Goal: Check status: Check status

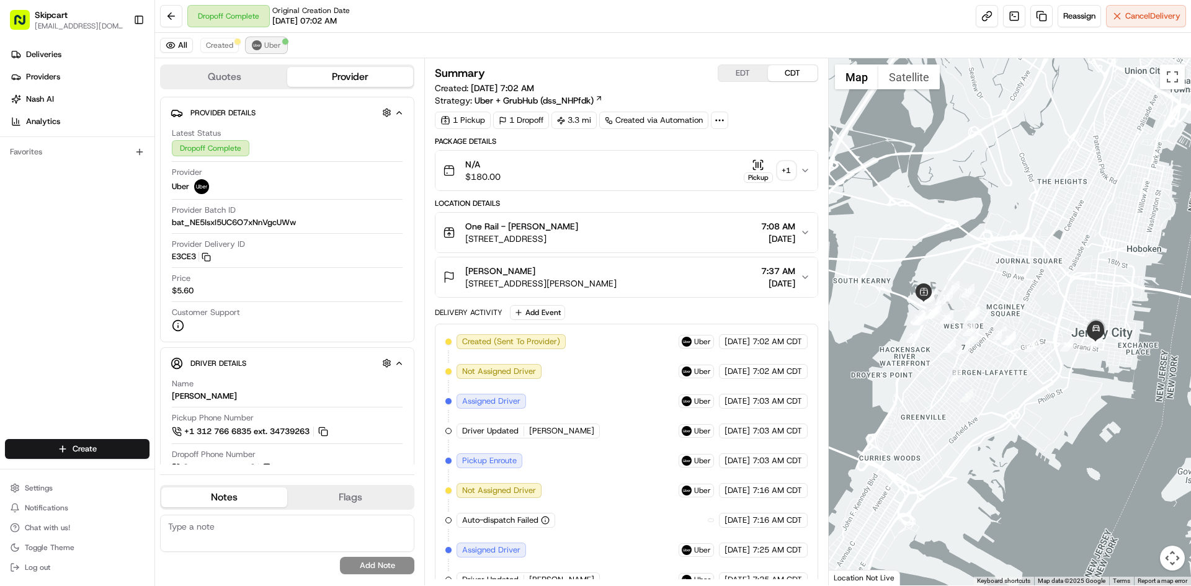
click at [264, 47] on span "Uber" at bounding box center [272, 45] width 17 height 10
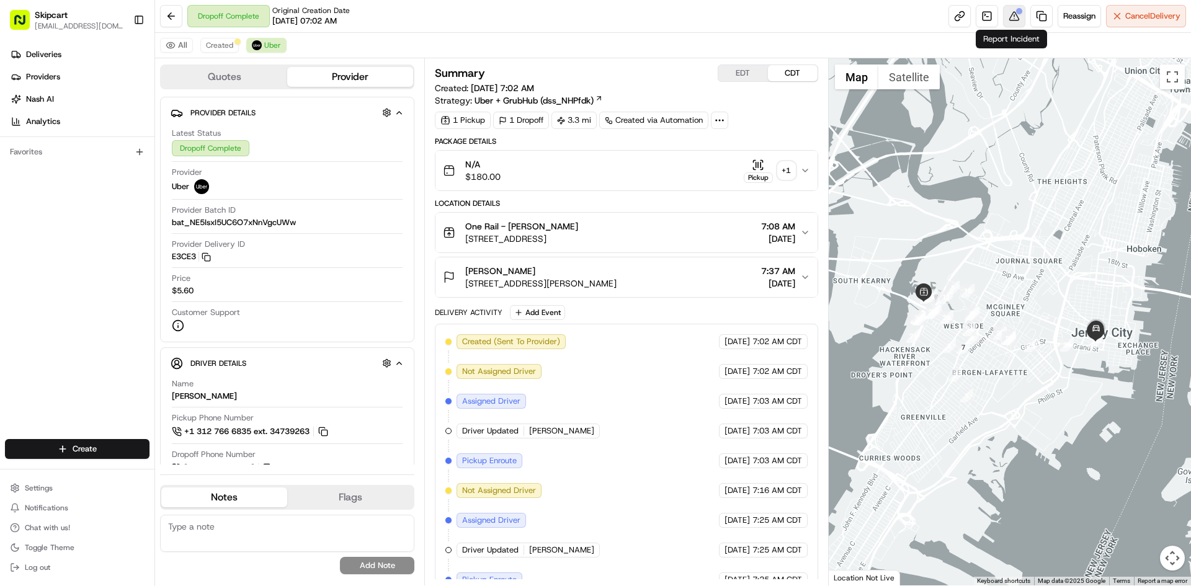
click at [1011, 25] on button at bounding box center [1014, 16] width 22 height 22
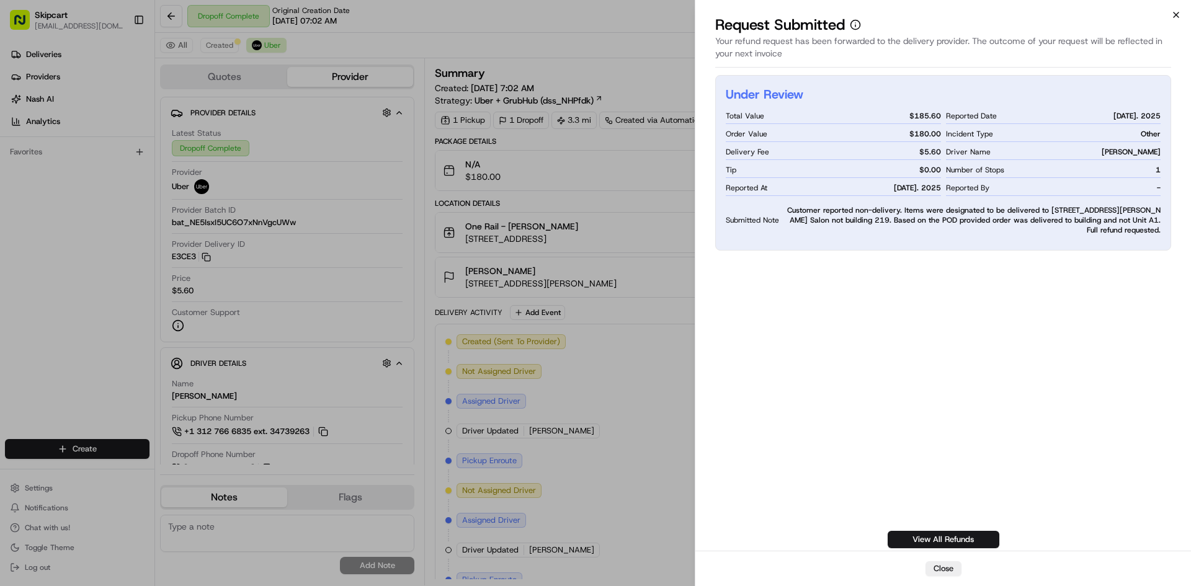
click at [1176, 16] on icon "button" at bounding box center [1176, 15] width 10 height 10
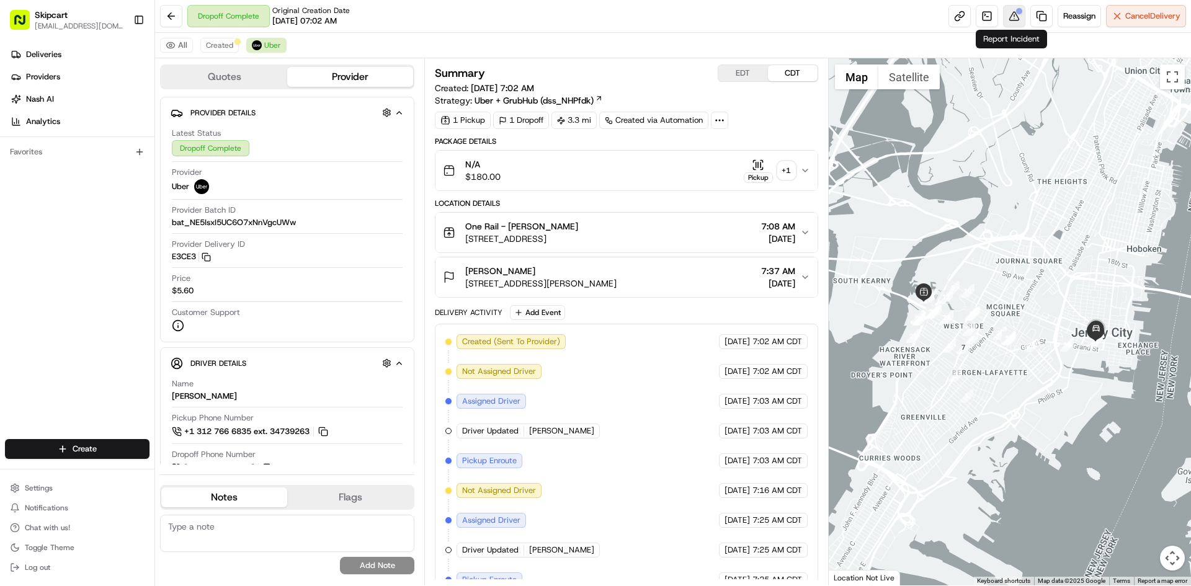
click at [1010, 17] on button at bounding box center [1014, 16] width 22 height 22
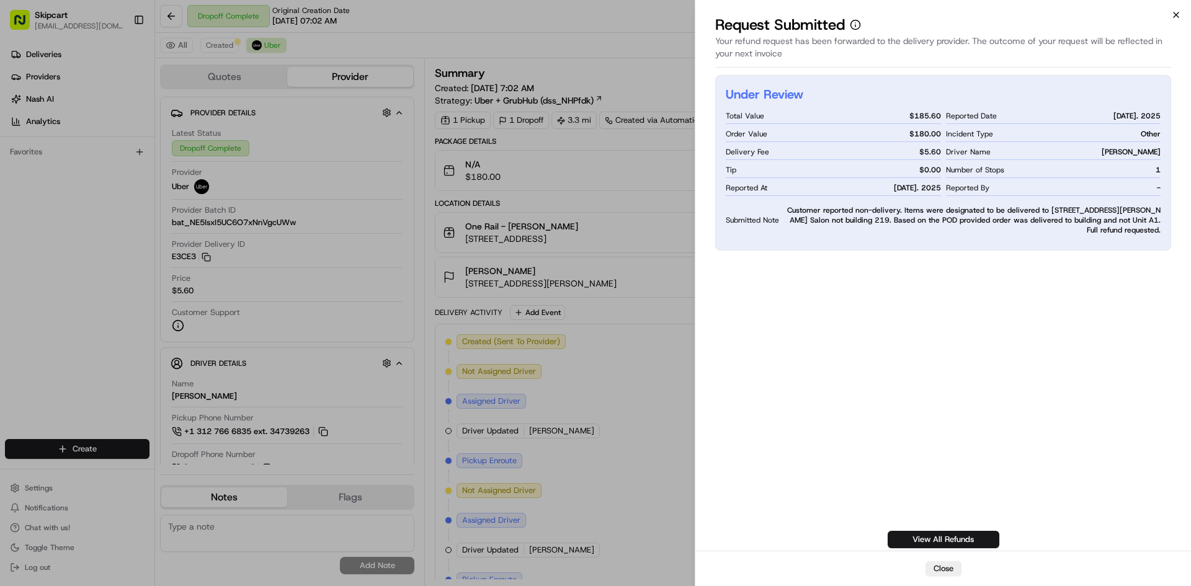
click at [1175, 18] on icon "button" at bounding box center [1176, 15] width 10 height 10
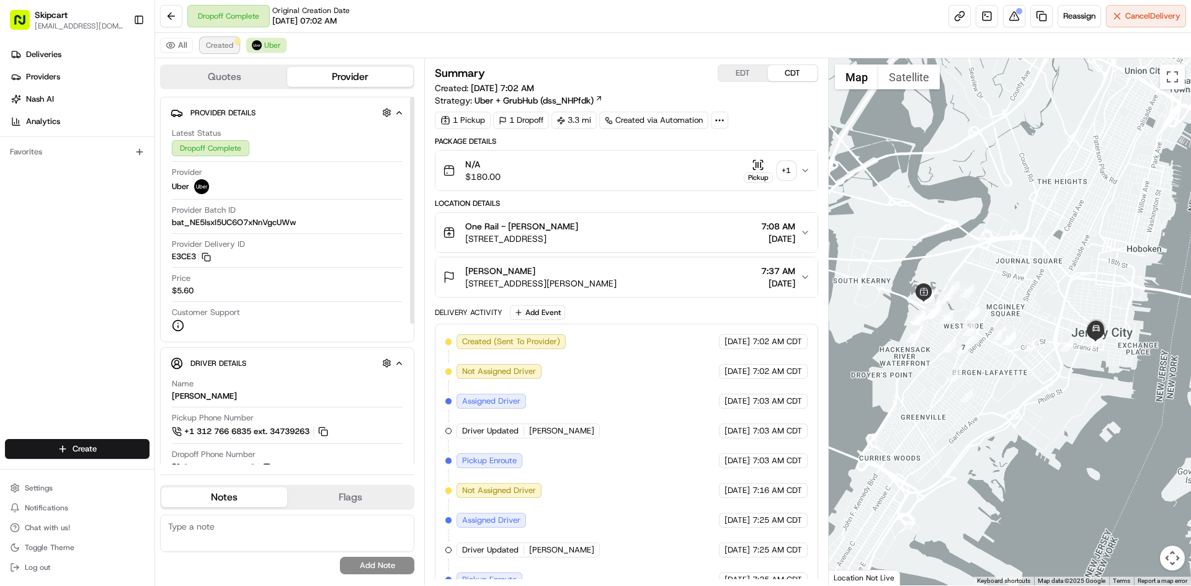
click at [228, 48] on span "Created" at bounding box center [219, 45] width 27 height 10
